Goal: Book appointment/travel/reservation

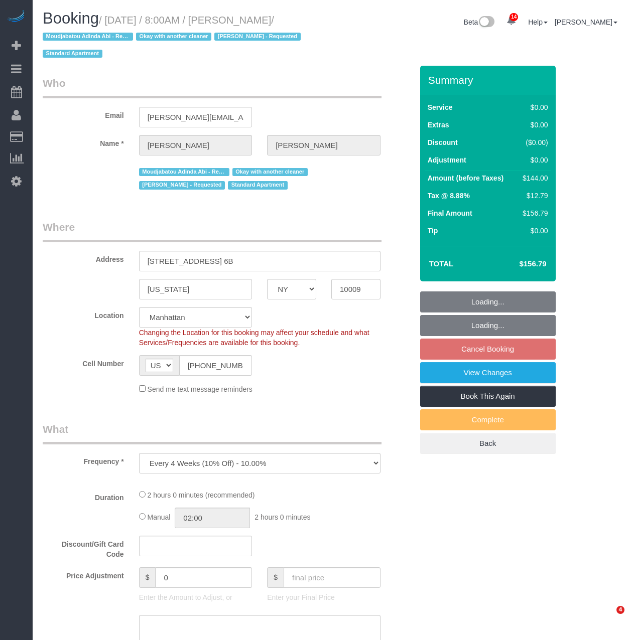
select select "NY"
select select "object:764"
select select "spot1"
select select "number:57"
select select "number:72"
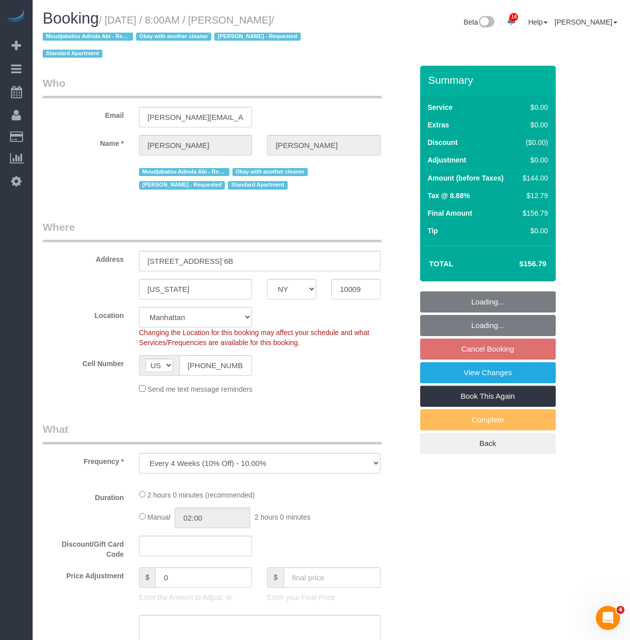
select select "number:15"
select select "number:5"
select select "string:stripe-pm_1QXpfs4VGloSiKo7Lmgtq2Pm"
select select "1"
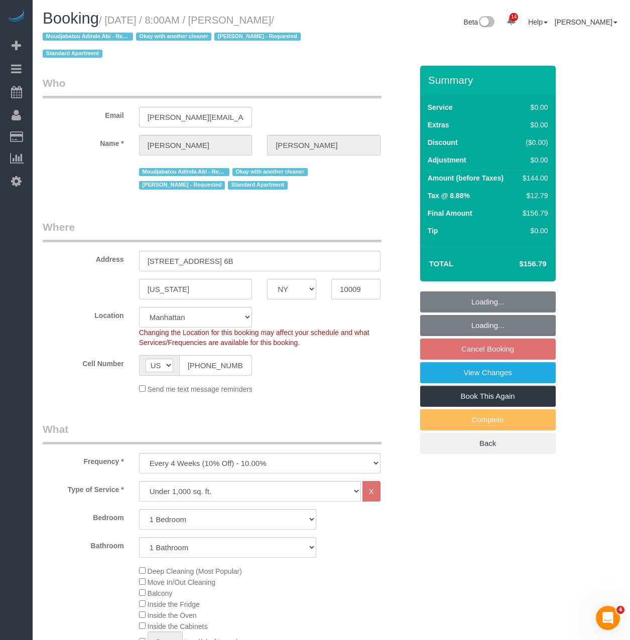
select select "1"
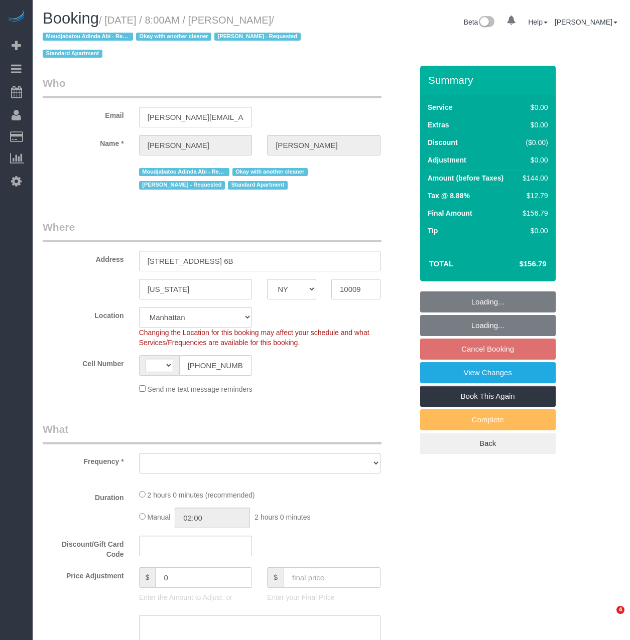
select select "NY"
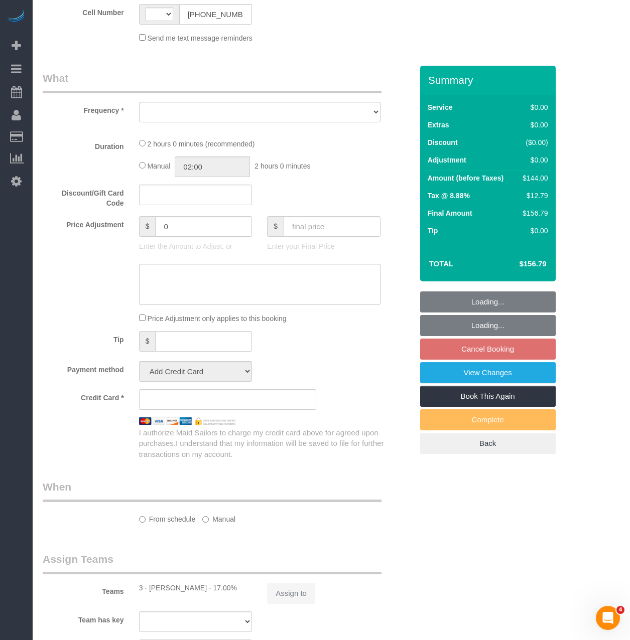
select select "object:620"
select select "string:stripe-pm_1QXpfs4VGloSiKo7Lmgtq2Pm"
select select "1"
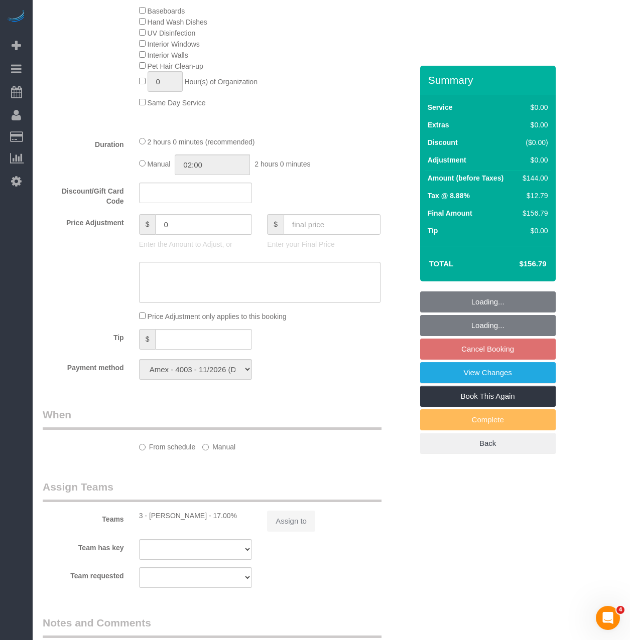
select select "string:[GEOGRAPHIC_DATA]"
select select "number:57"
select select "number:72"
select select "number:15"
select select "number:5"
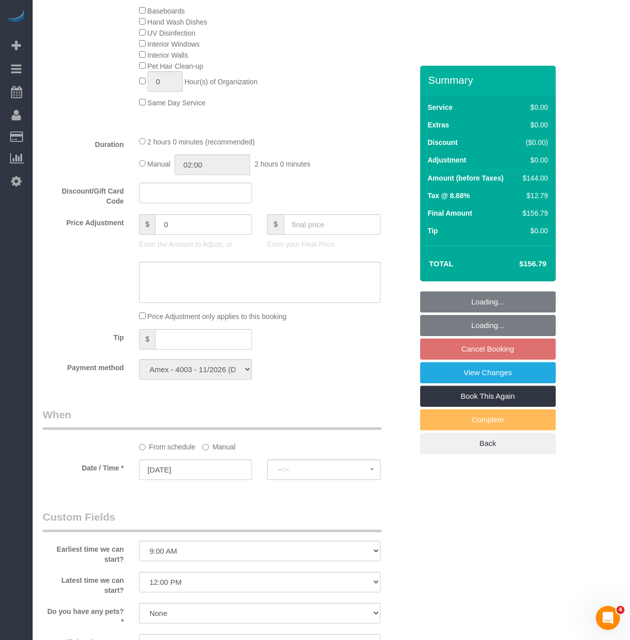
select select "spot1"
select select "1"
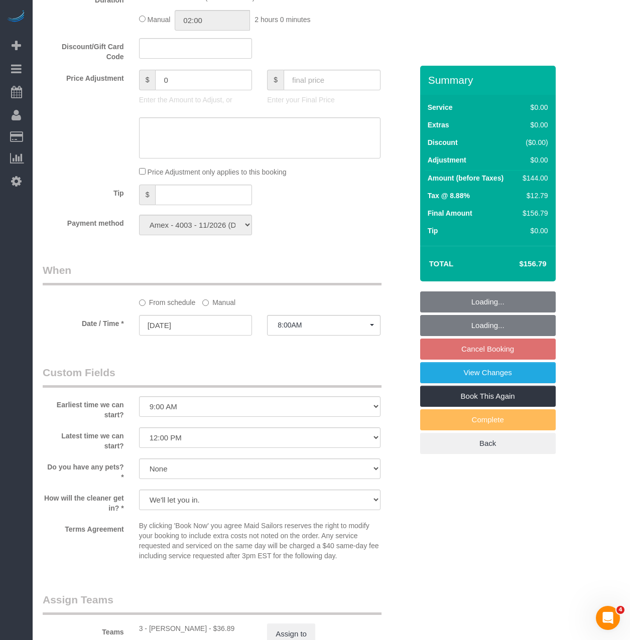
scroll to position [803, 0]
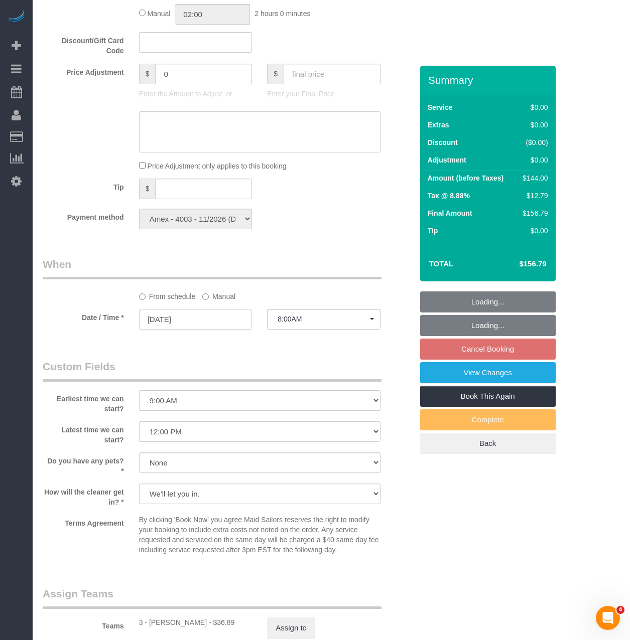
click at [203, 322] on input "[DATE]" at bounding box center [195, 319] width 113 height 21
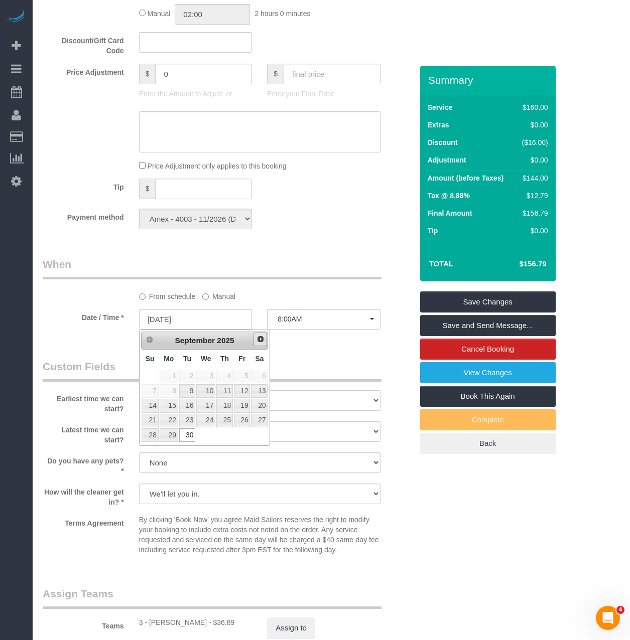
click at [263, 339] on span "Next" at bounding box center [260, 339] width 8 height 8
click at [211, 374] on link "1" at bounding box center [205, 377] width 19 height 14
type input "[DATE]"
select select "spot13"
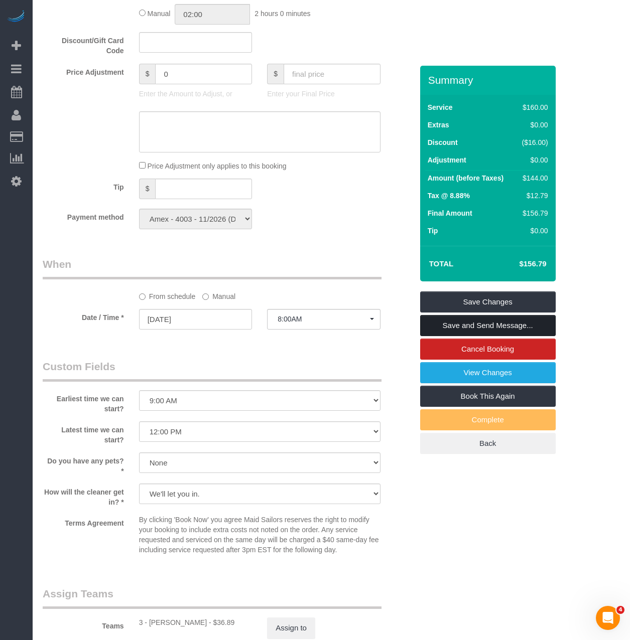
click at [440, 329] on link "Save and Send Message..." at bounding box center [488, 325] width 136 height 21
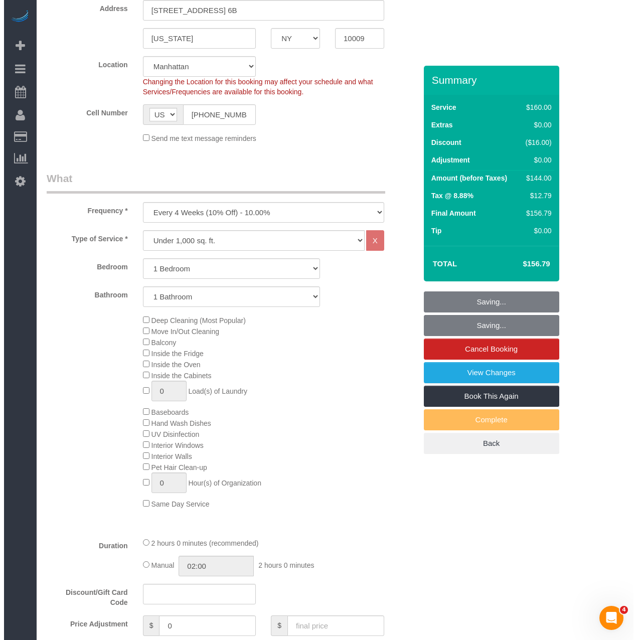
scroll to position [0, 0]
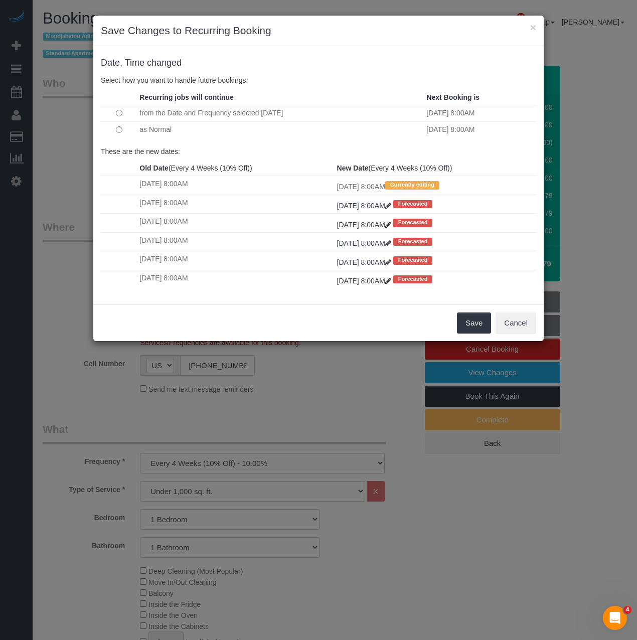
click at [124, 126] on td at bounding box center [119, 129] width 36 height 17
click at [476, 313] on div "Save Cancel" at bounding box center [318, 323] width 451 height 37
click at [474, 322] on button "Save" at bounding box center [474, 323] width 34 height 21
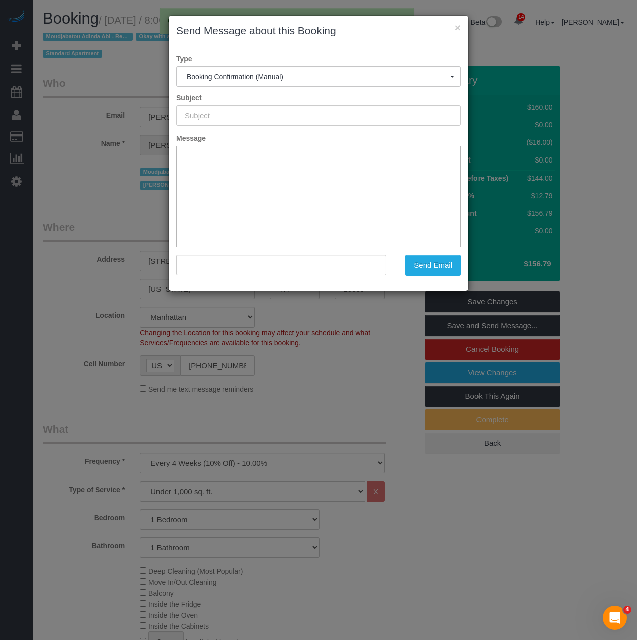
type input "Cleaning Confirmed for [DATE] 8:00am"
type input ""[PERSON_NAME]" <[PERSON_NAME][EMAIL_ADDRESS][PERSON_NAME][DOMAIN_NAME]>"
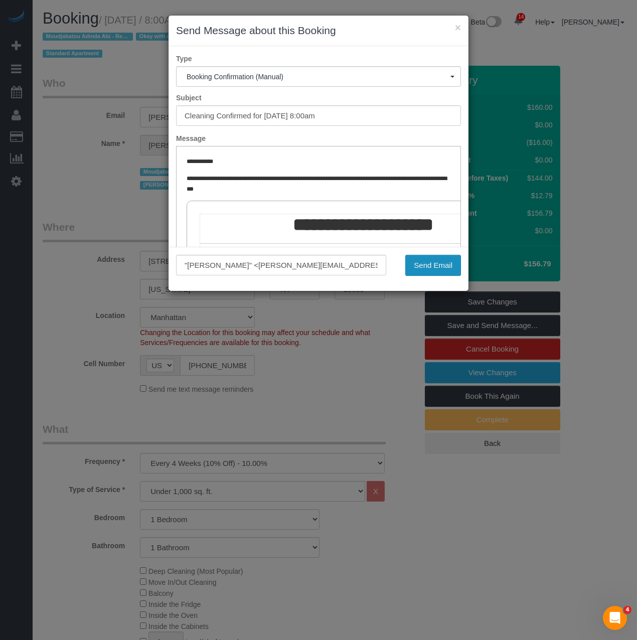
click at [421, 265] on button "Send Email" at bounding box center [434, 265] width 56 height 21
